Goal: Find specific page/section: Find specific page/section

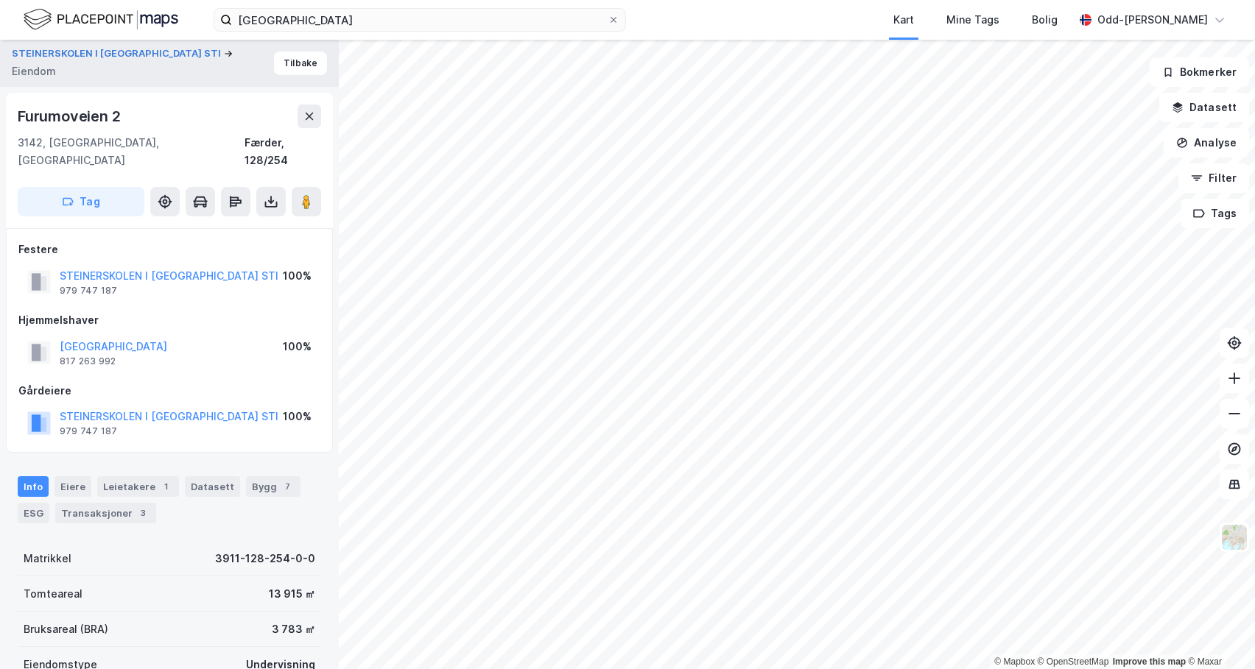
scroll to position [1, 0]
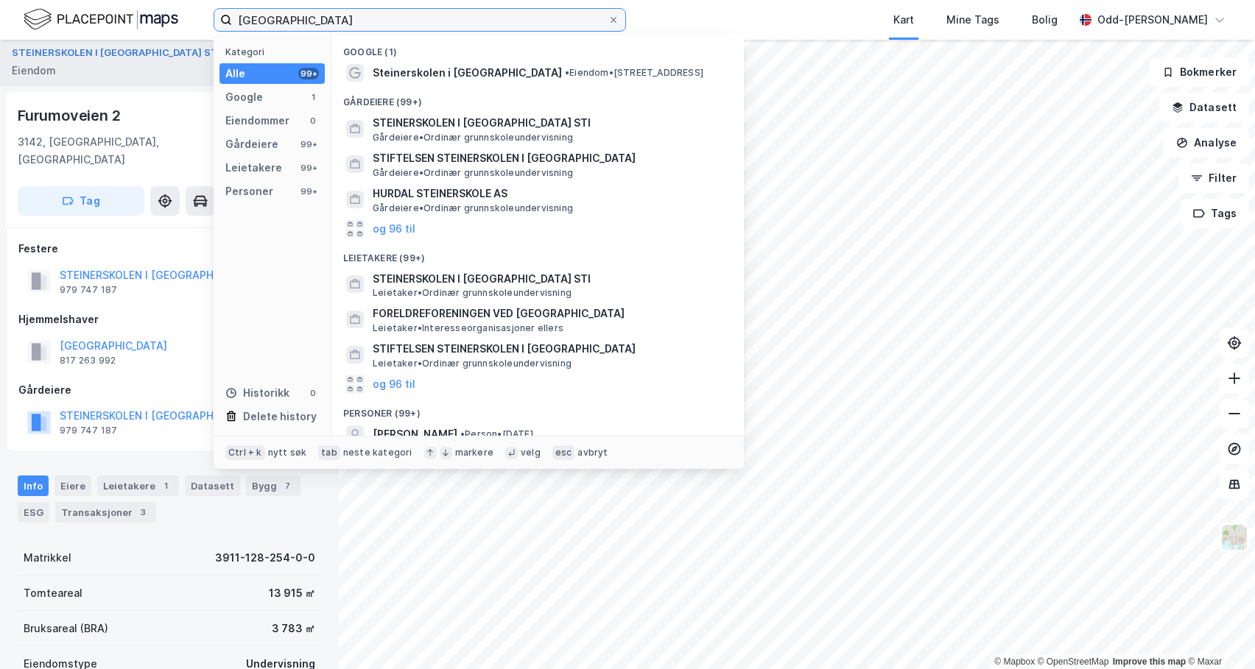
drag, startPoint x: 366, startPoint y: 18, endPoint x: 48, endPoint y: 1, distance: 318.6
click at [66, 7] on div "steinerskolen vestfold Kategori Alle 99+ Google 1 Eiendommer 0 Gårdeiere 99+ Le…" at bounding box center [627, 20] width 1255 height 40
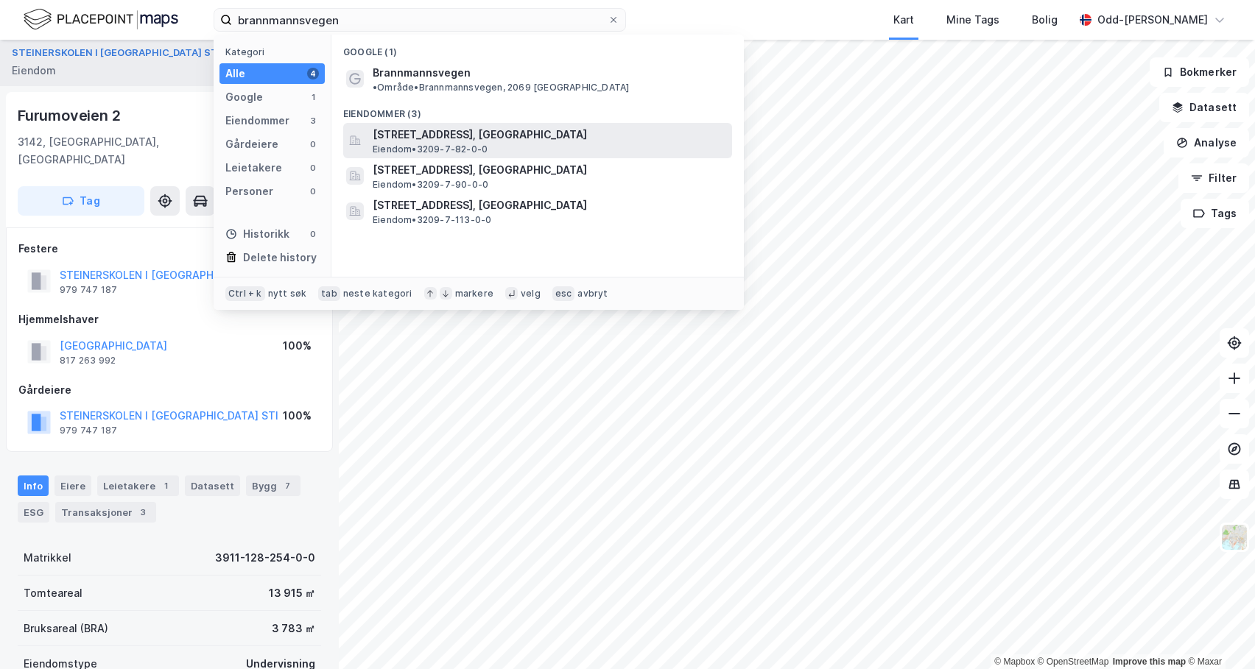
click at [494, 126] on span "[STREET_ADDRESS], [GEOGRAPHIC_DATA]" at bounding box center [549, 135] width 353 height 18
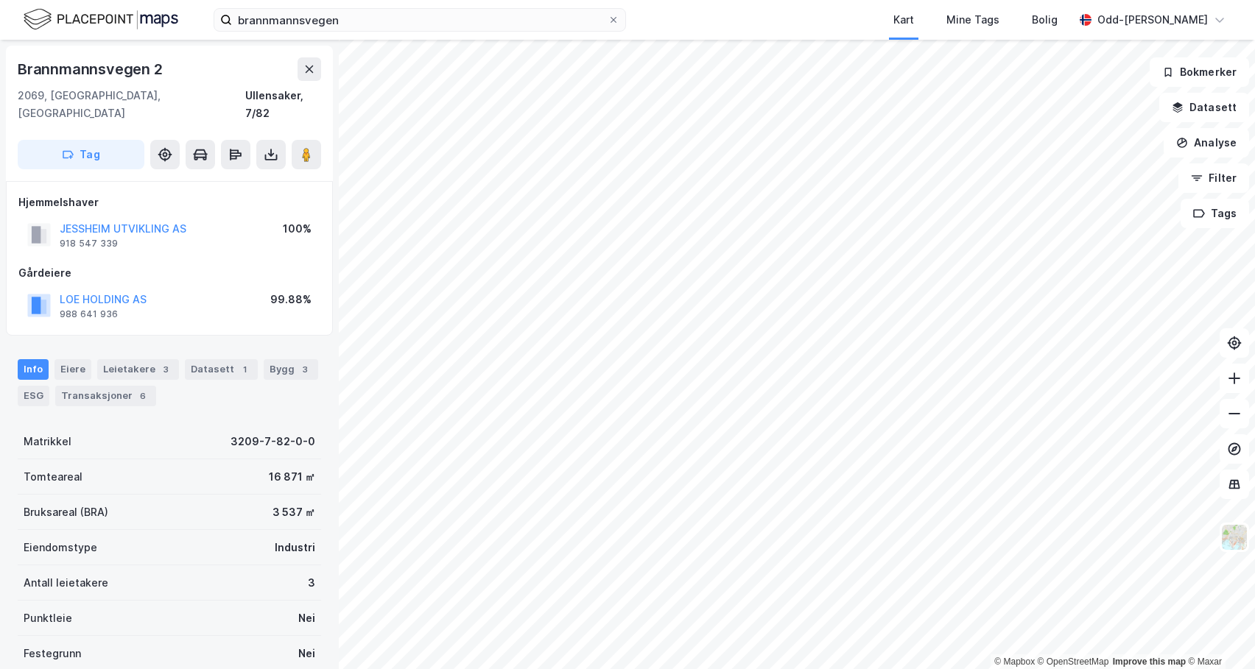
scroll to position [1, 0]
drag, startPoint x: 388, startPoint y: 8, endPoint x: 364, endPoint y: 13, distance: 24.8
click at [365, 13] on label "brannmannsvegen" at bounding box center [420, 20] width 412 height 24
click at [365, 13] on input "brannmannsvegen" at bounding box center [420, 20] width 376 height 22
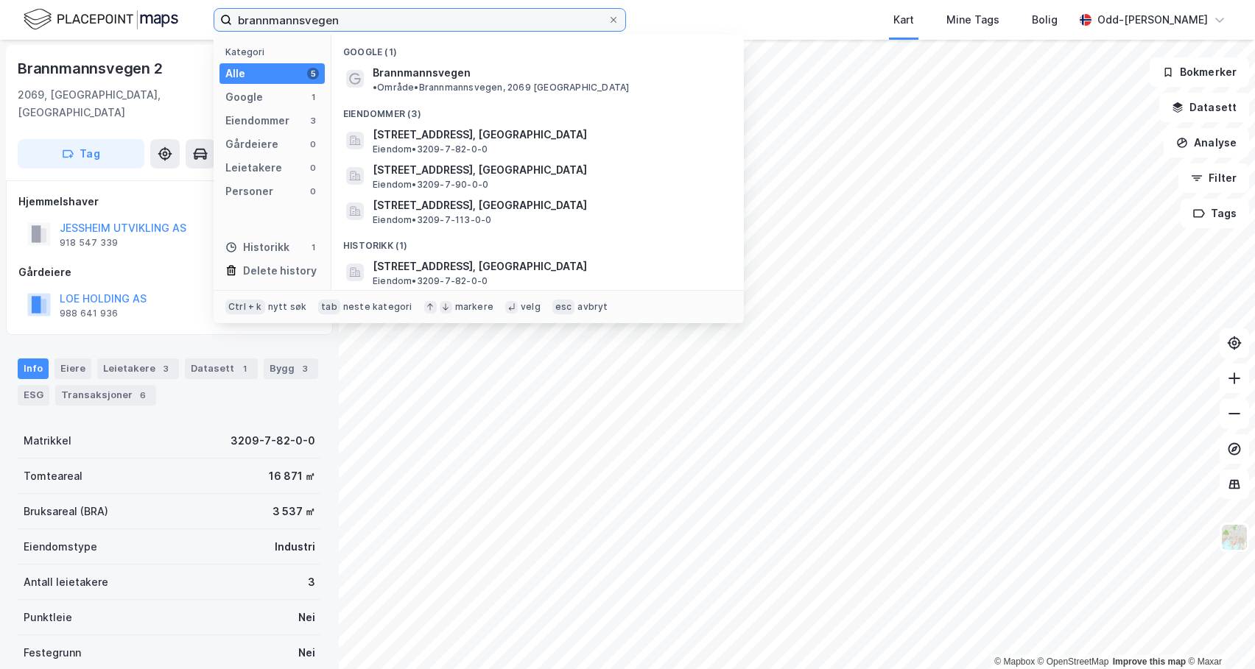
drag, startPoint x: 368, startPoint y: 17, endPoint x: 133, endPoint y: 18, distance: 235.7
click at [117, 8] on div "brannmannsvegen Kategori Alle 5 Google 1 Eiendommer 3 Gårdeiere 0 Leietakere 0 …" at bounding box center [627, 20] width 1255 height 40
paste input "[EMAIL_ADDRESS][PERSON_NAME][DOMAIN_NAME]"
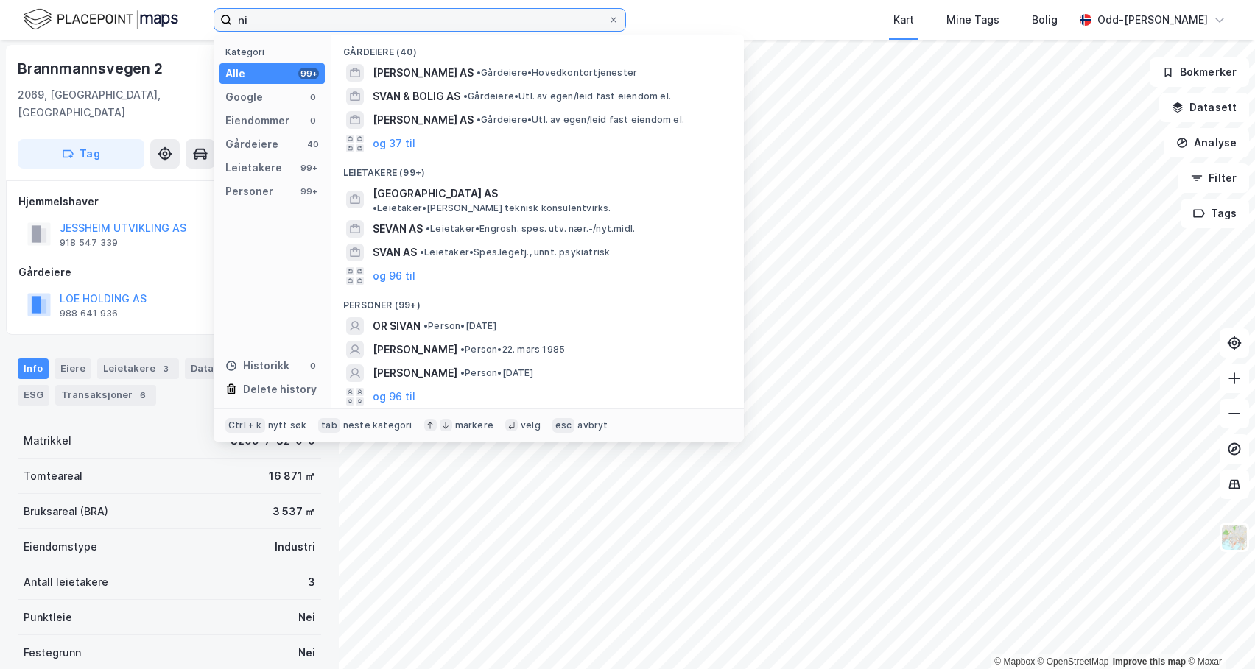
type input "n"
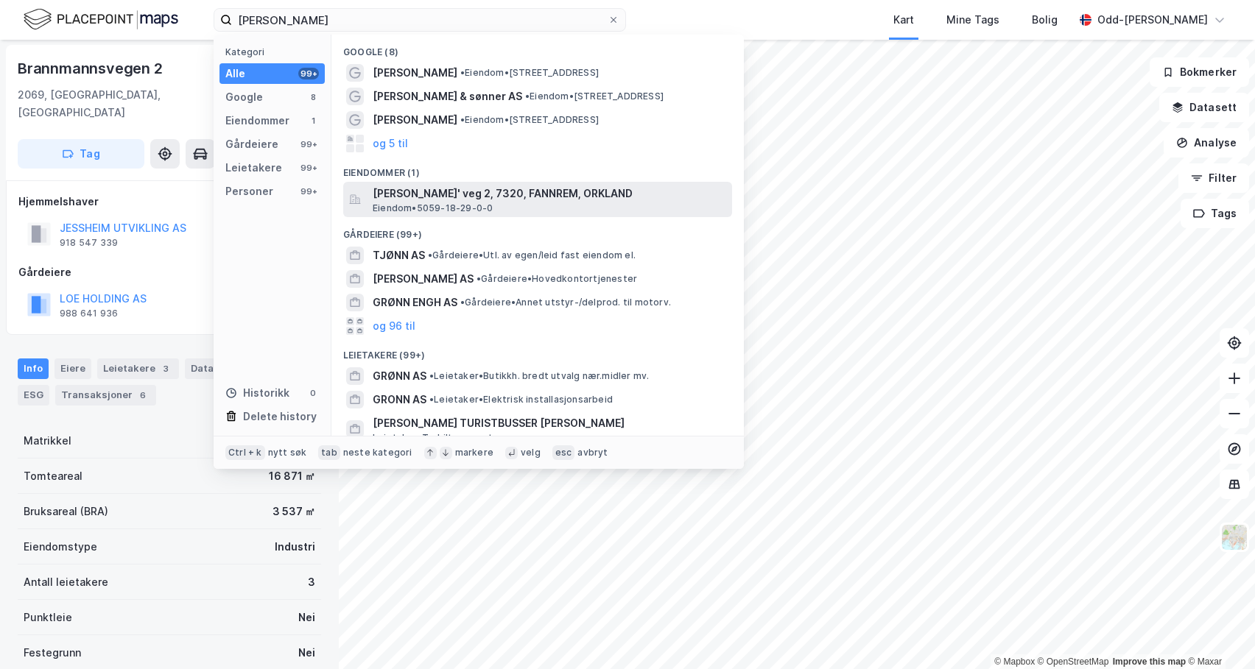
click at [435, 194] on span "[PERSON_NAME]' veg 2, 7320, FANNREM, ORKLAND" at bounding box center [549, 194] width 353 height 18
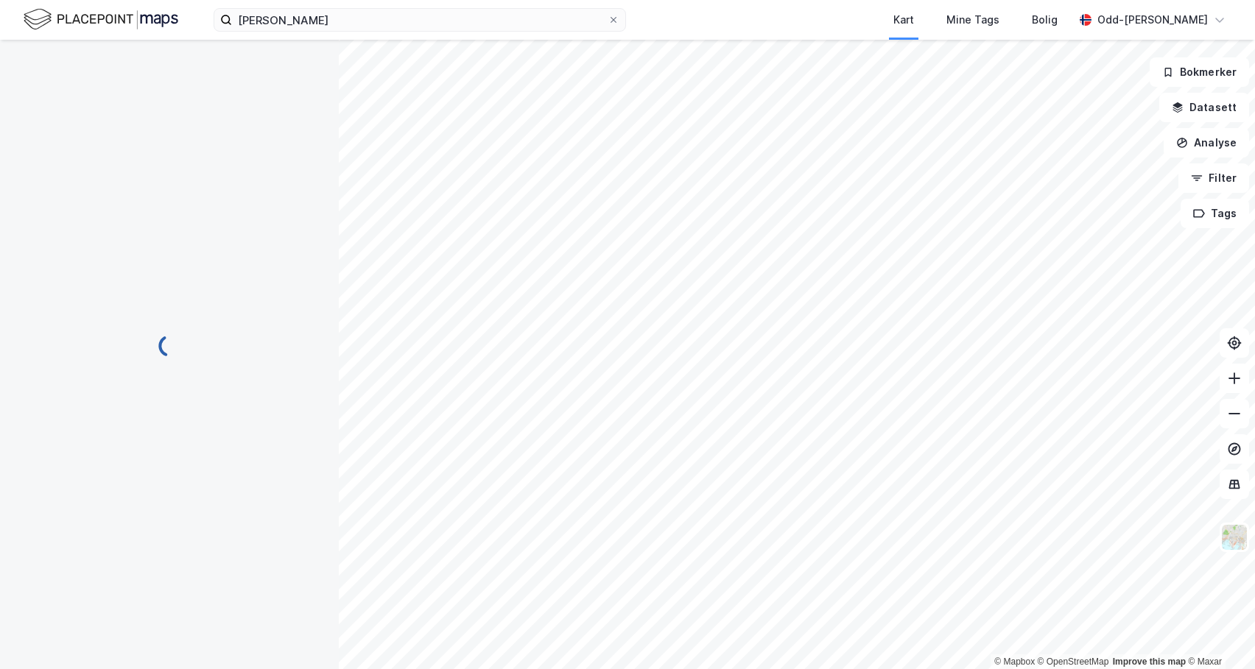
scroll to position [1, 0]
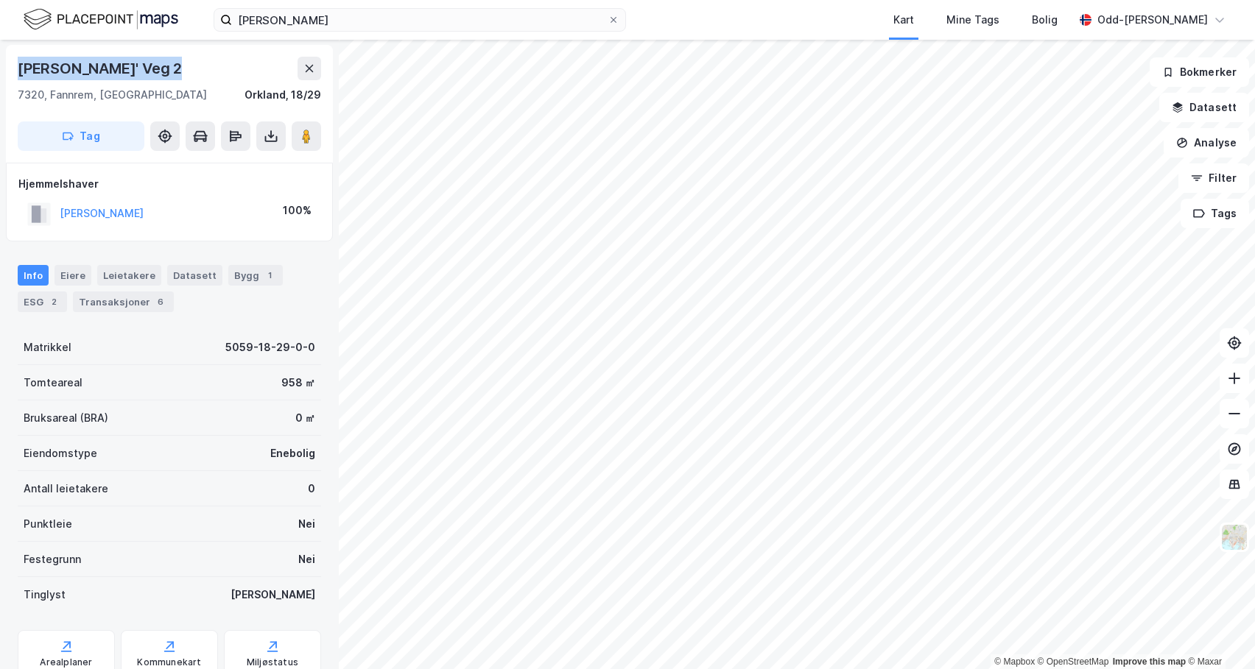
drag, startPoint x: 177, startPoint y: 64, endPoint x: 19, endPoint y: 75, distance: 158.0
click at [19, 75] on div "[PERSON_NAME]' Veg 2" at bounding box center [169, 69] width 303 height 24
copy div "[PERSON_NAME]' Veg 2"
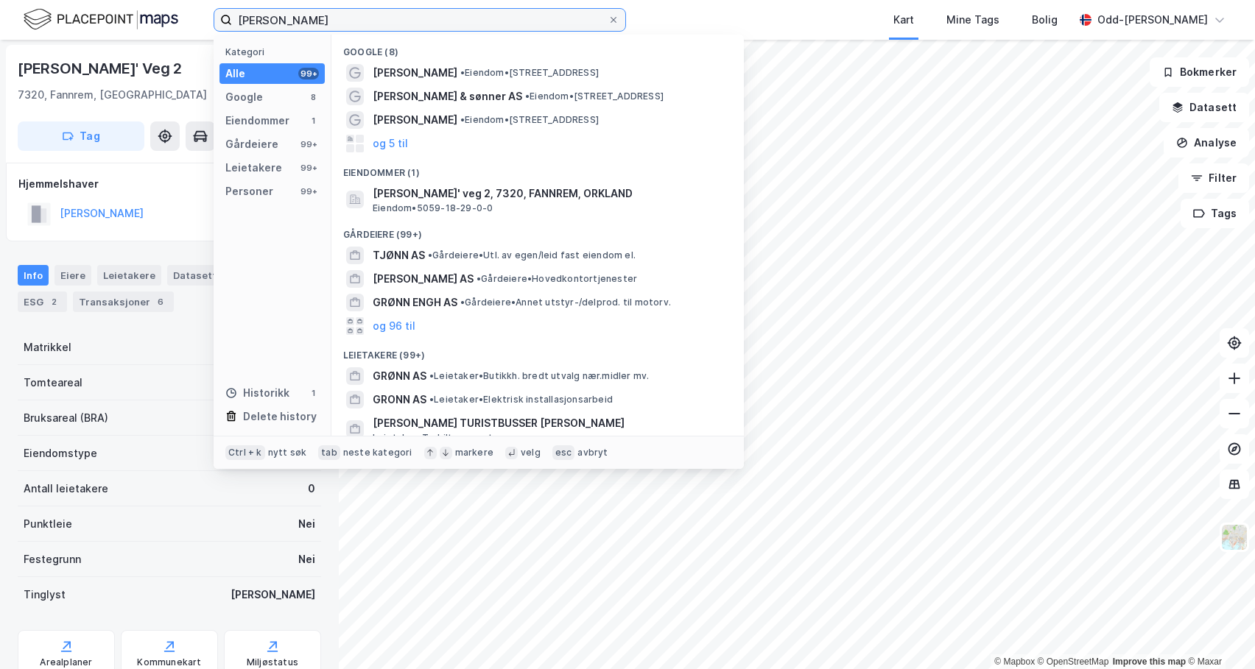
click at [309, 15] on input "[PERSON_NAME]" at bounding box center [420, 20] width 376 height 22
drag, startPoint x: 248, startPoint y: 21, endPoint x: 152, endPoint y: 26, distance: 96.6
click at [152, 26] on div "[PERSON_NAME] Kategori Alle 99+ Google 8 Eiendommer 1 Gårdeiere 99+ Leietakere …" at bounding box center [627, 20] width 1255 height 40
paste input "[PERSON_NAME]' Veg 2"
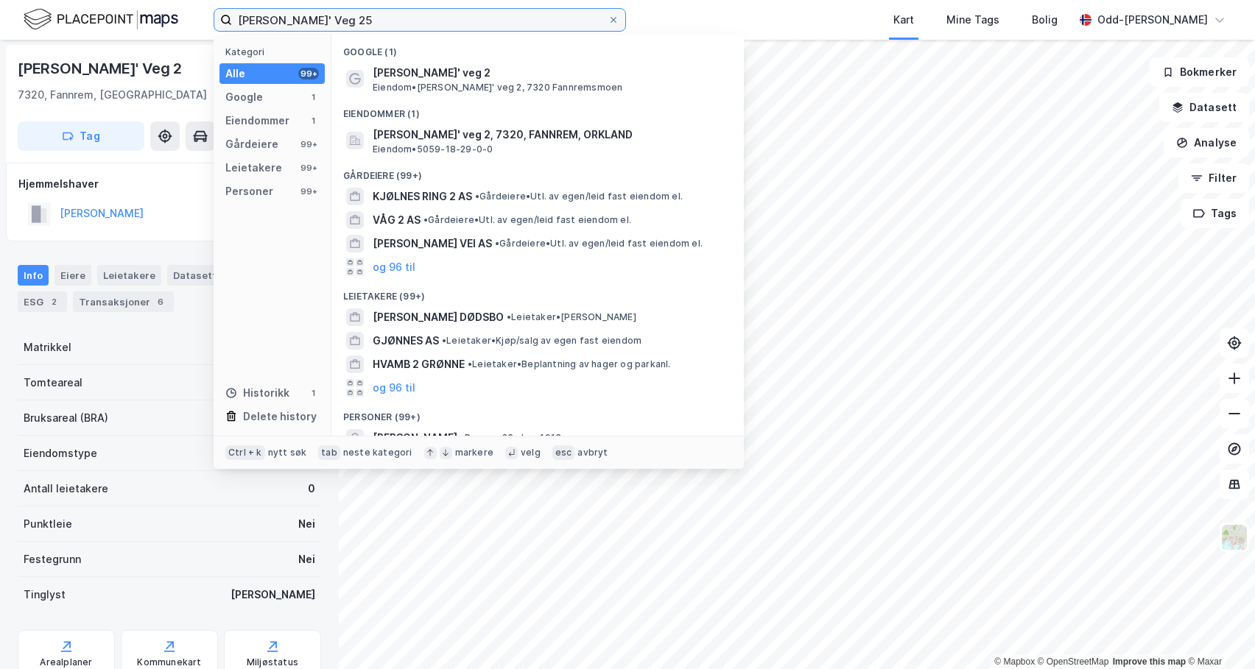
type input "[PERSON_NAME]' Veg 25"
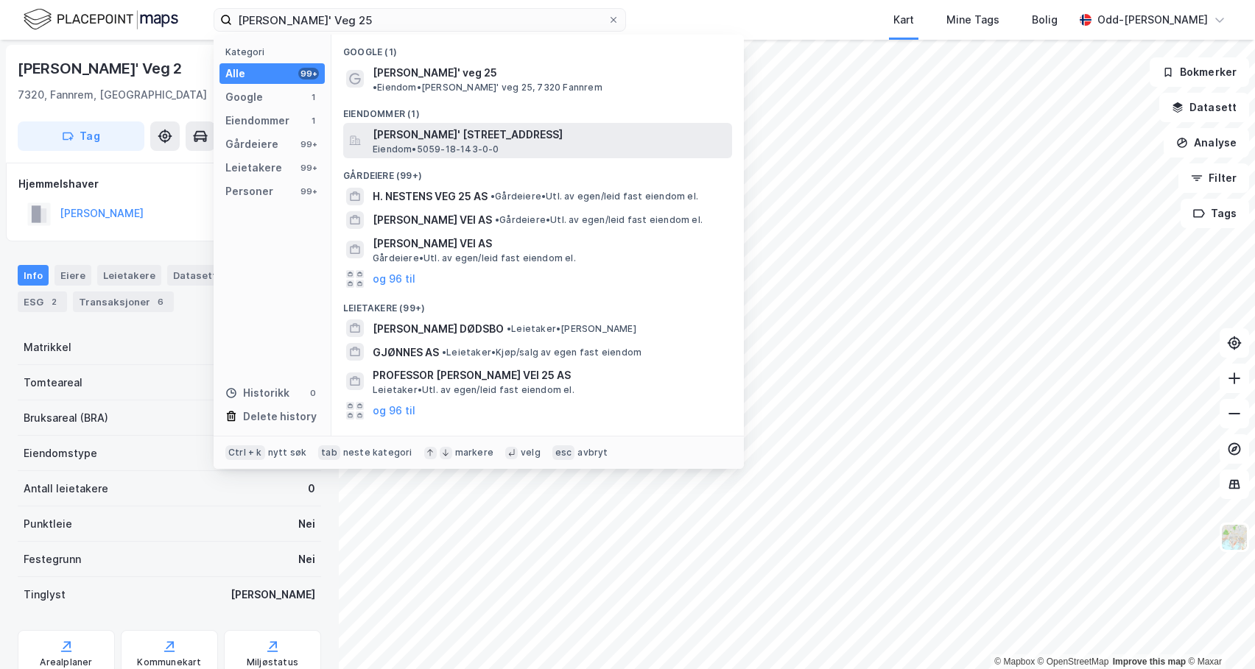
click at [446, 126] on span "[PERSON_NAME]' [STREET_ADDRESS]" at bounding box center [549, 135] width 353 height 18
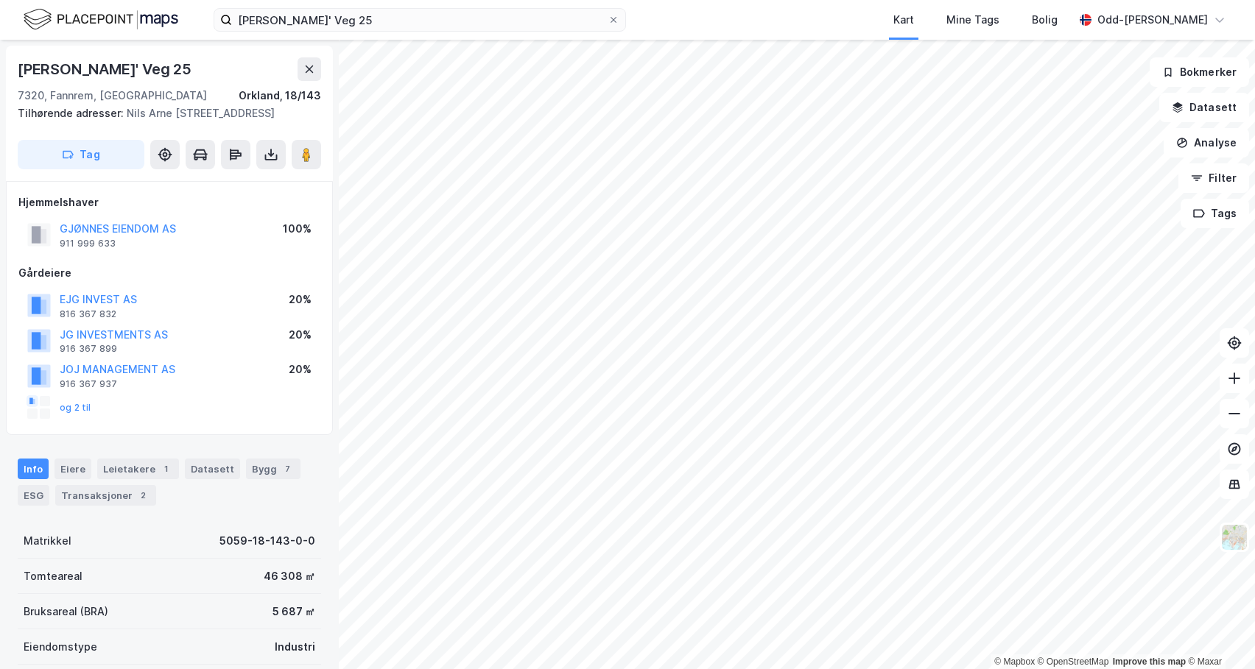
scroll to position [1, 0]
